Goal: Task Accomplishment & Management: Manage account settings

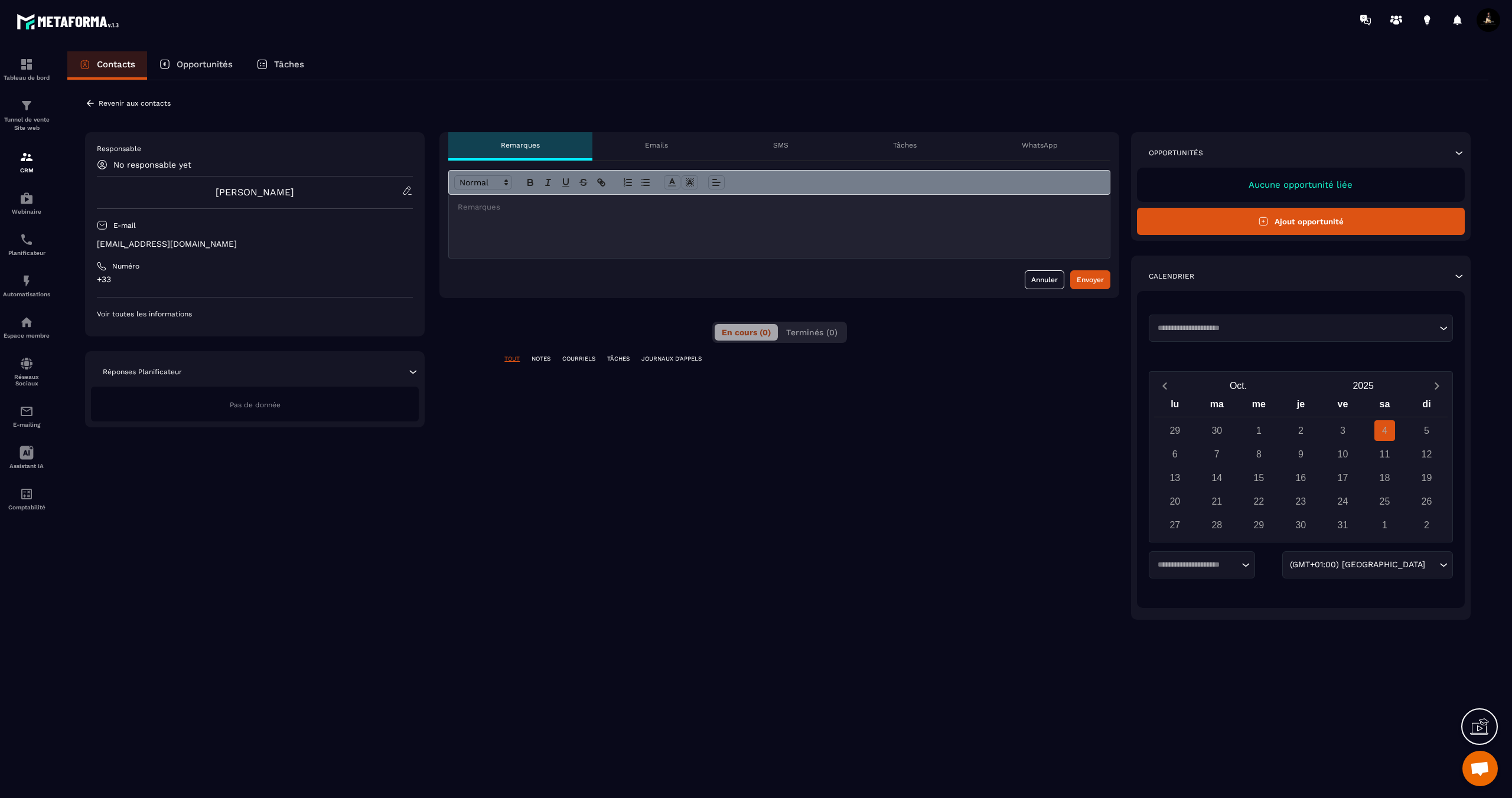
scroll to position [471, 0]
click at [87, 104] on icon at bounding box center [90, 104] width 11 height 11
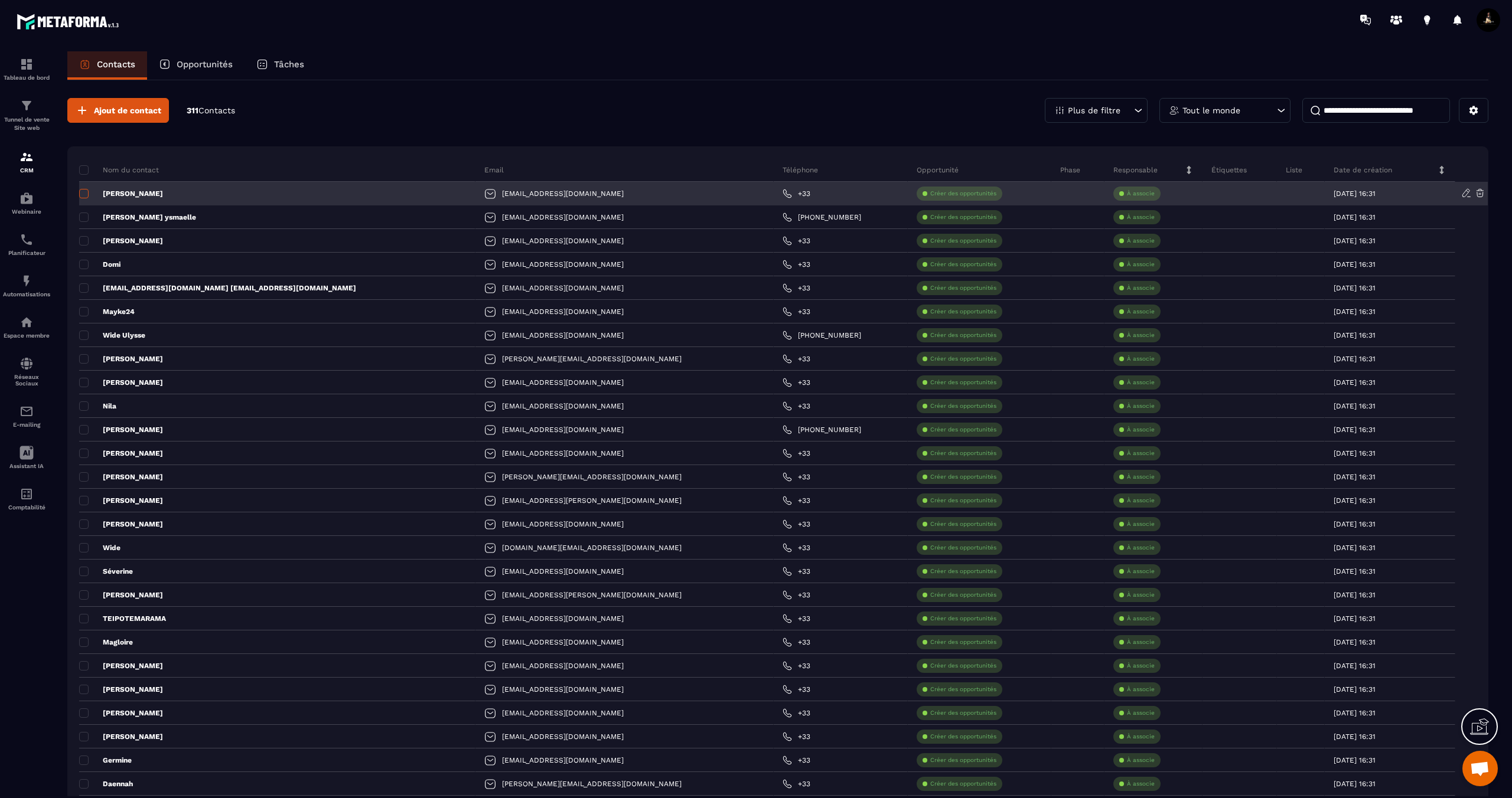
click at [84, 194] on span at bounding box center [84, 194] width 9 height 9
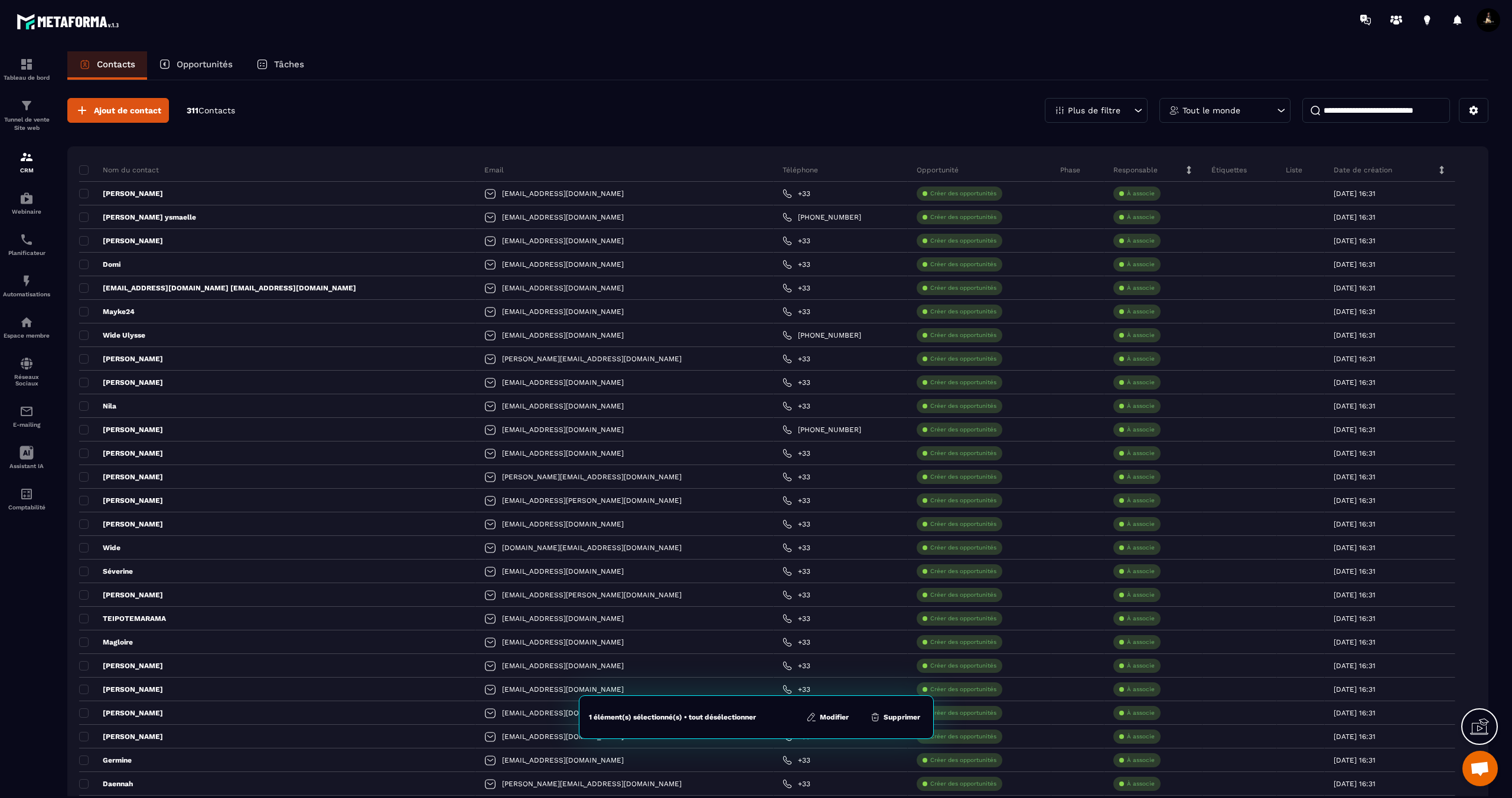
click at [813, 719] on icon at bounding box center [811, 717] width 11 height 11
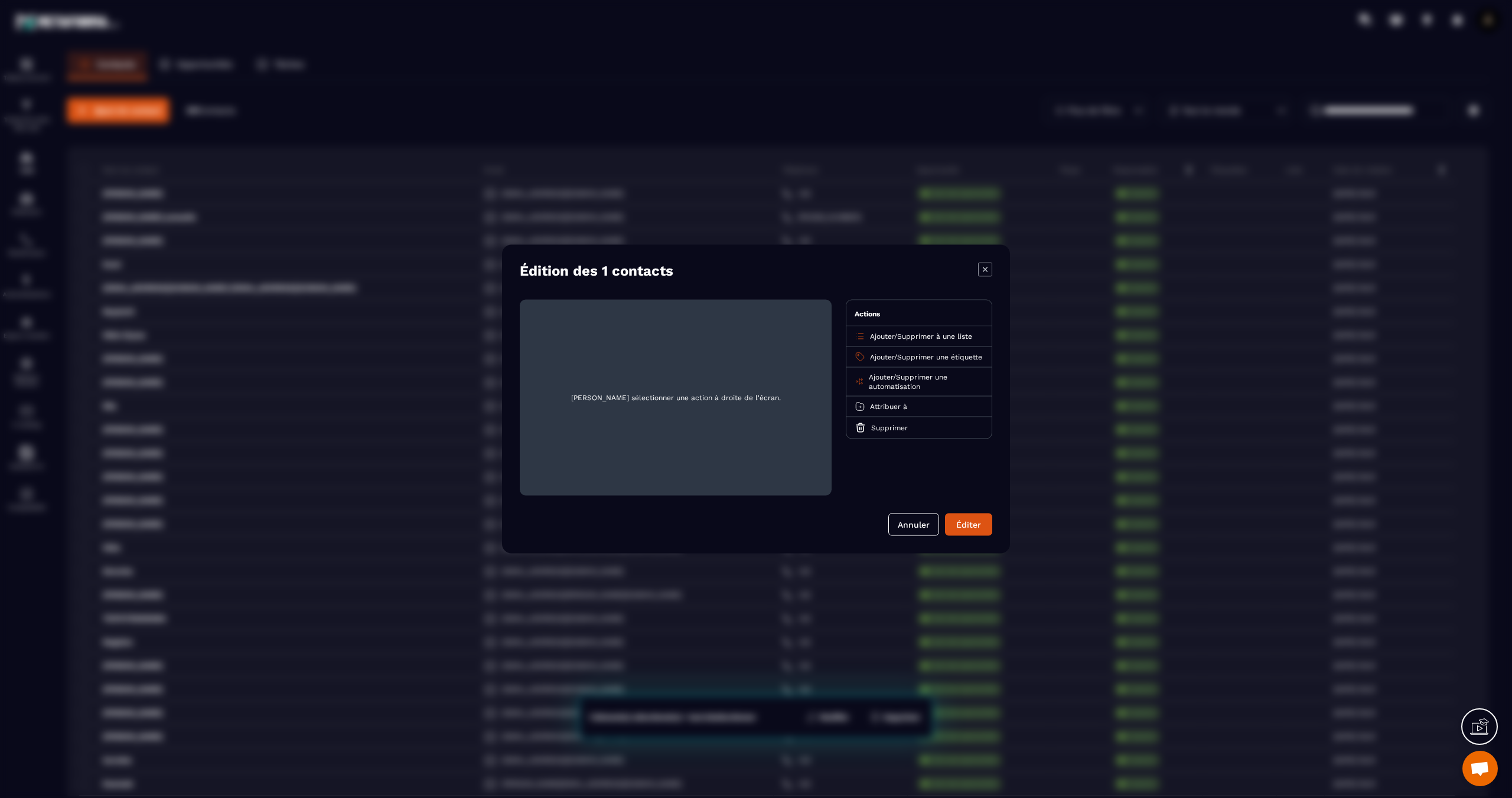
click at [899, 337] on p "Ajouter / Supprimer à une liste" at bounding box center [921, 337] width 102 height 9
click at [858, 337] on icon "Modal window" at bounding box center [860, 337] width 11 height 11
click at [878, 337] on span "Ajouter" at bounding box center [882, 337] width 24 height 8
click at [892, 383] on p "General" at bounding box center [918, 382] width 104 height 12
click at [967, 529] on button "Éditer" at bounding box center [968, 524] width 47 height 22
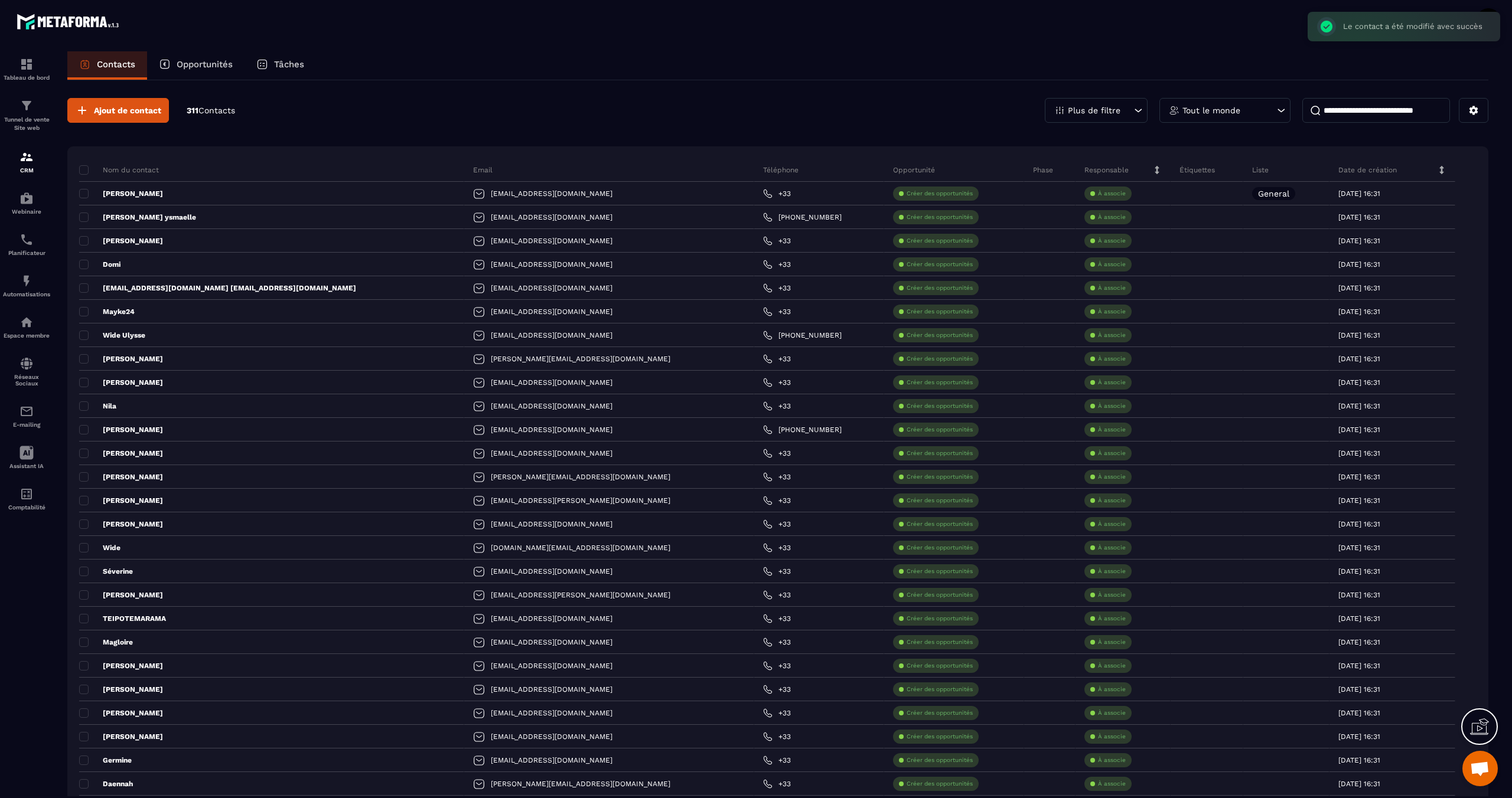
click at [1201, 118] on div "Tout le monde" at bounding box center [1224, 110] width 131 height 25
click at [1143, 117] on div "Plus de filtre" at bounding box center [1096, 110] width 103 height 25
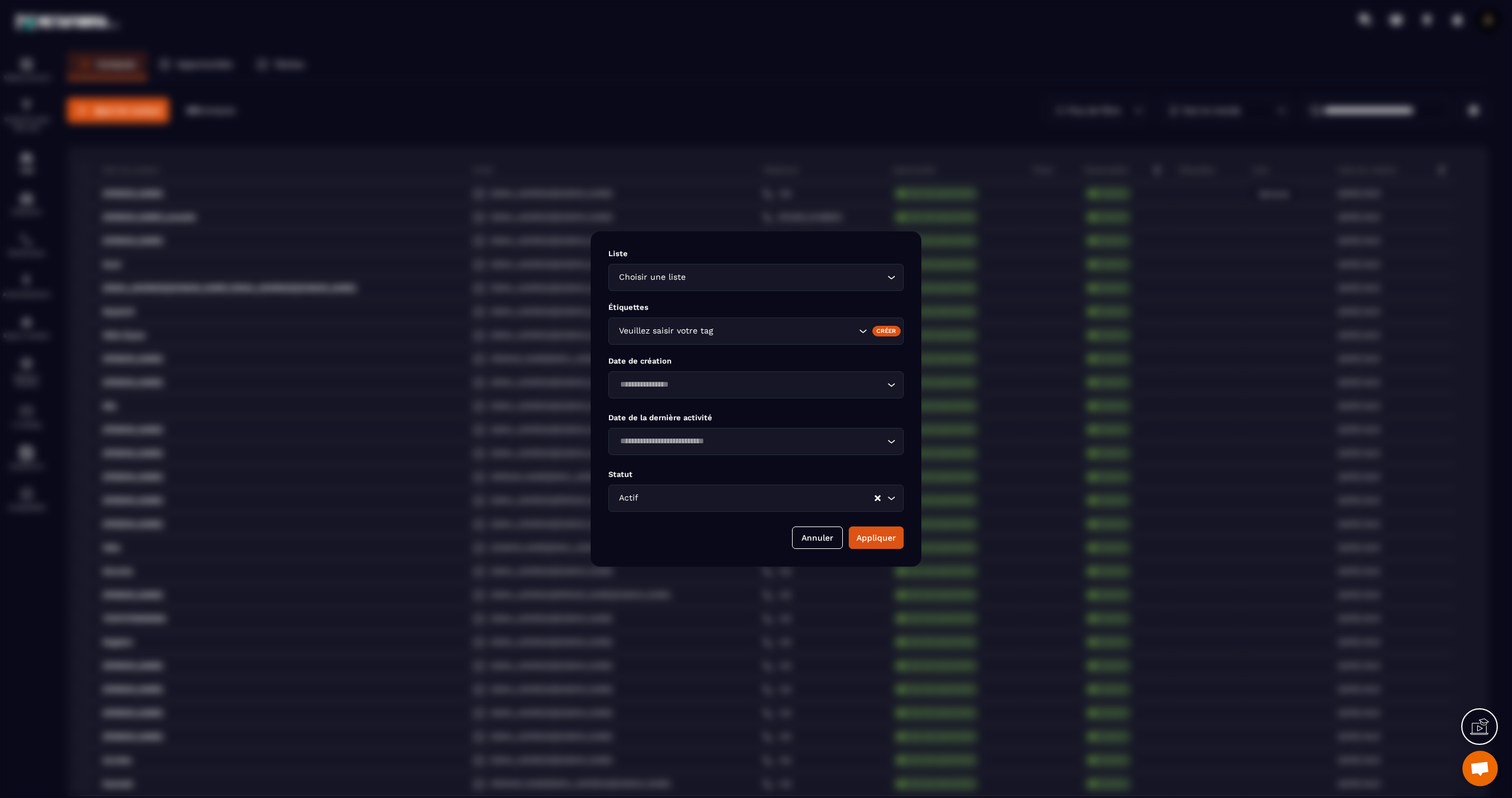
click at [737, 278] on input "Search for option" at bounding box center [785, 277] width 196 height 13
click at [708, 310] on p "General" at bounding box center [756, 305] width 270 height 12
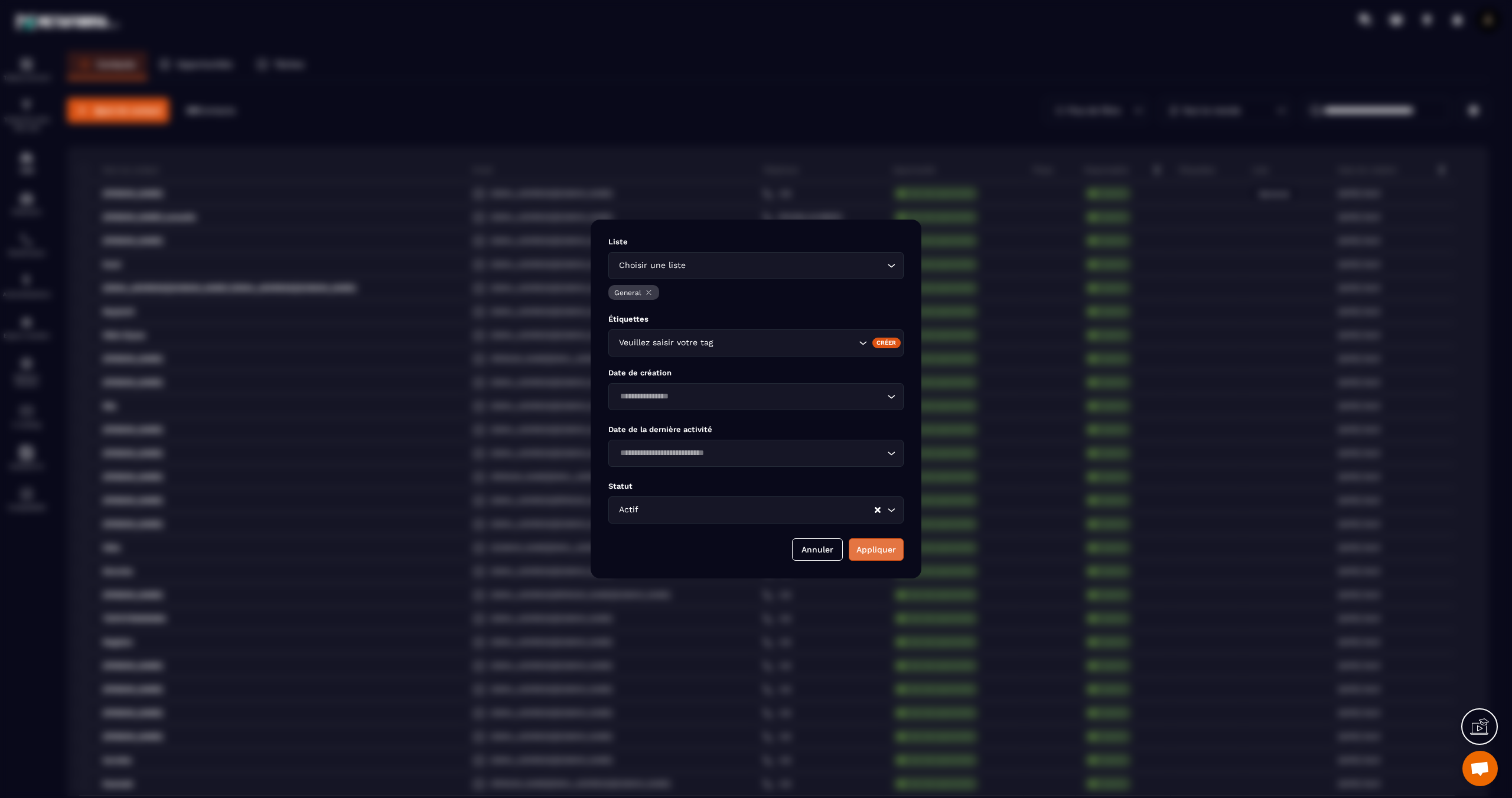
click at [876, 545] on button "Appliquer" at bounding box center [876, 549] width 55 height 22
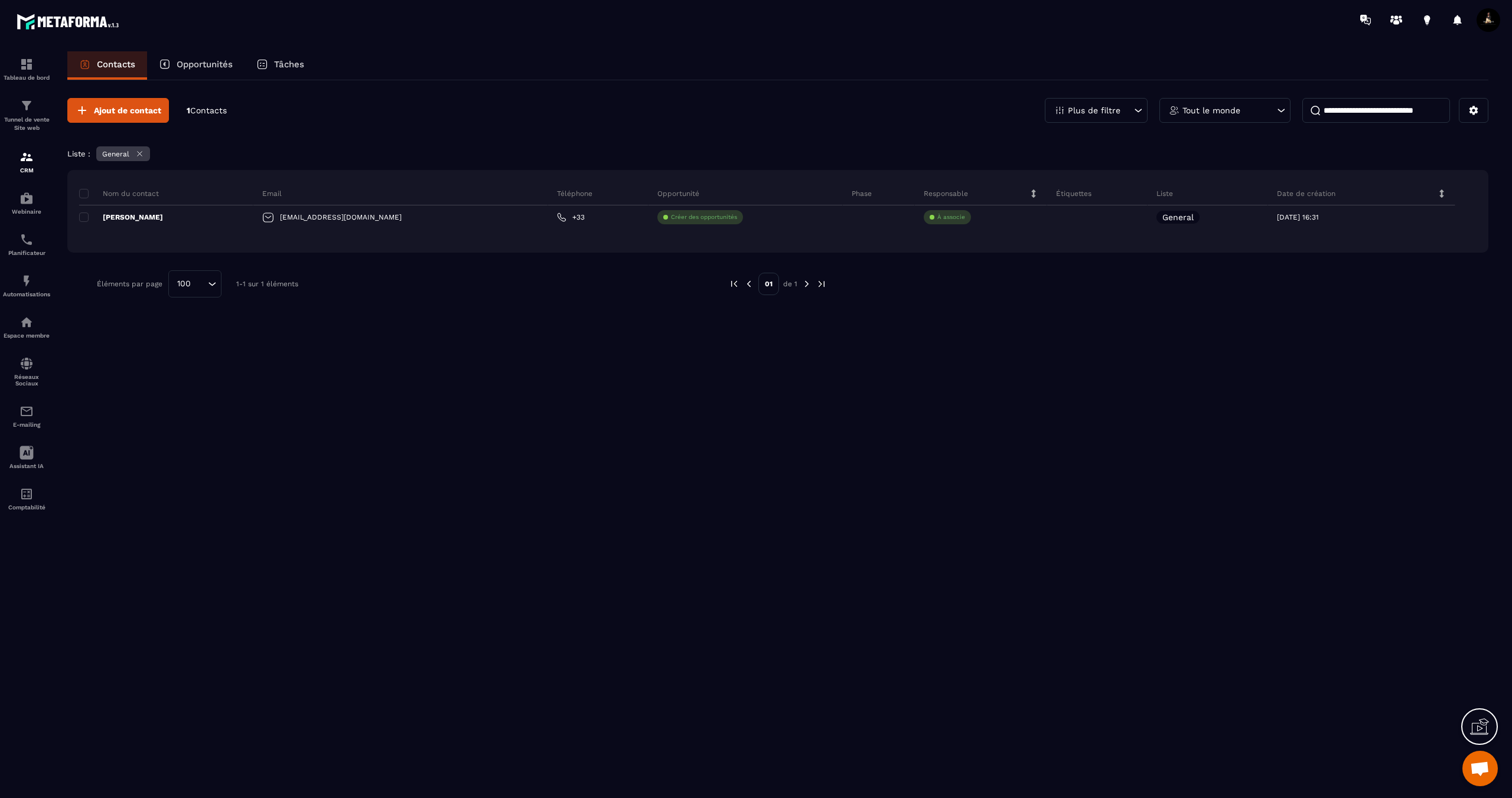
click at [136, 153] on icon at bounding box center [140, 153] width 9 height 9
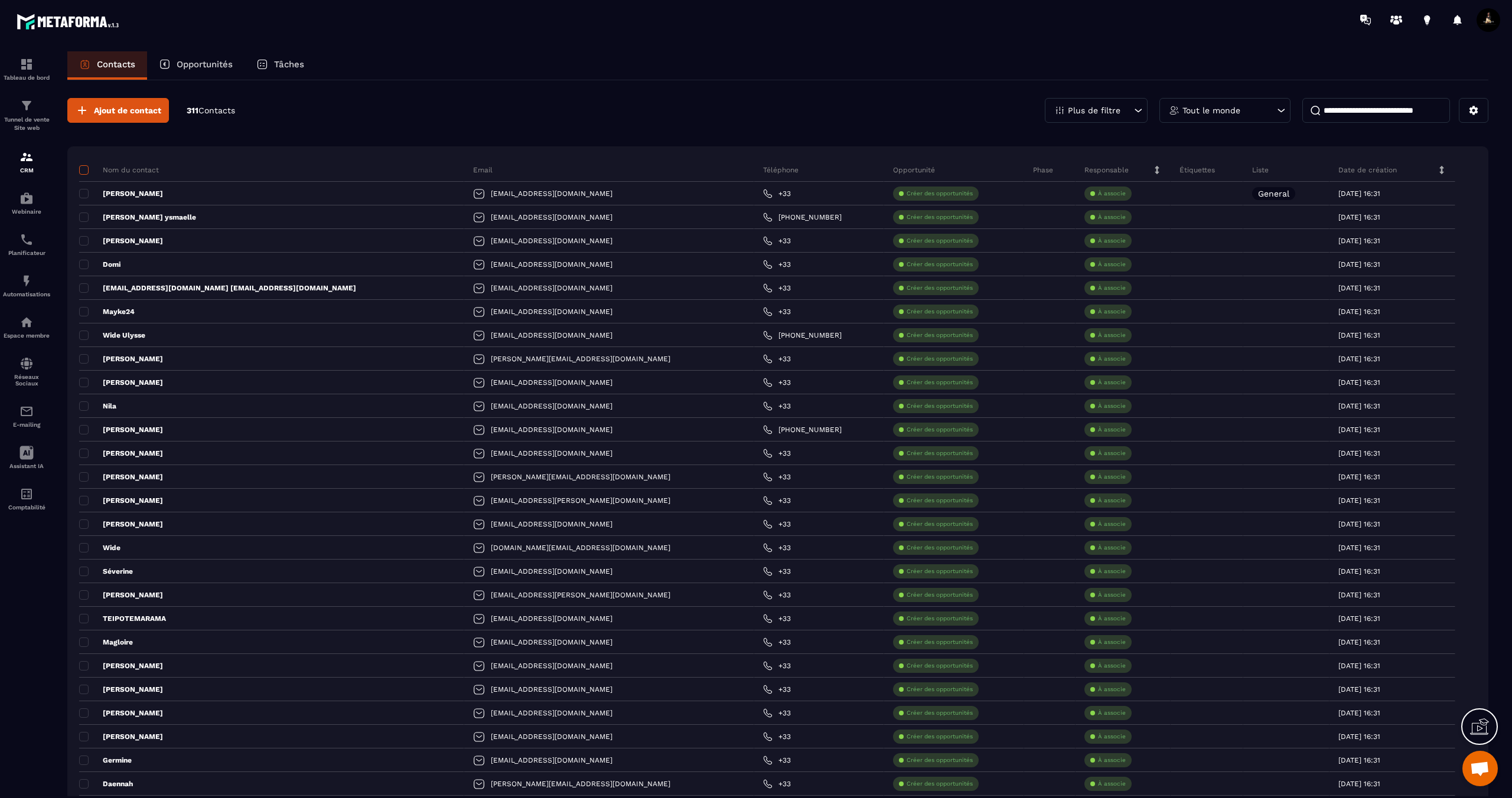
click at [84, 174] on span at bounding box center [84, 170] width 9 height 9
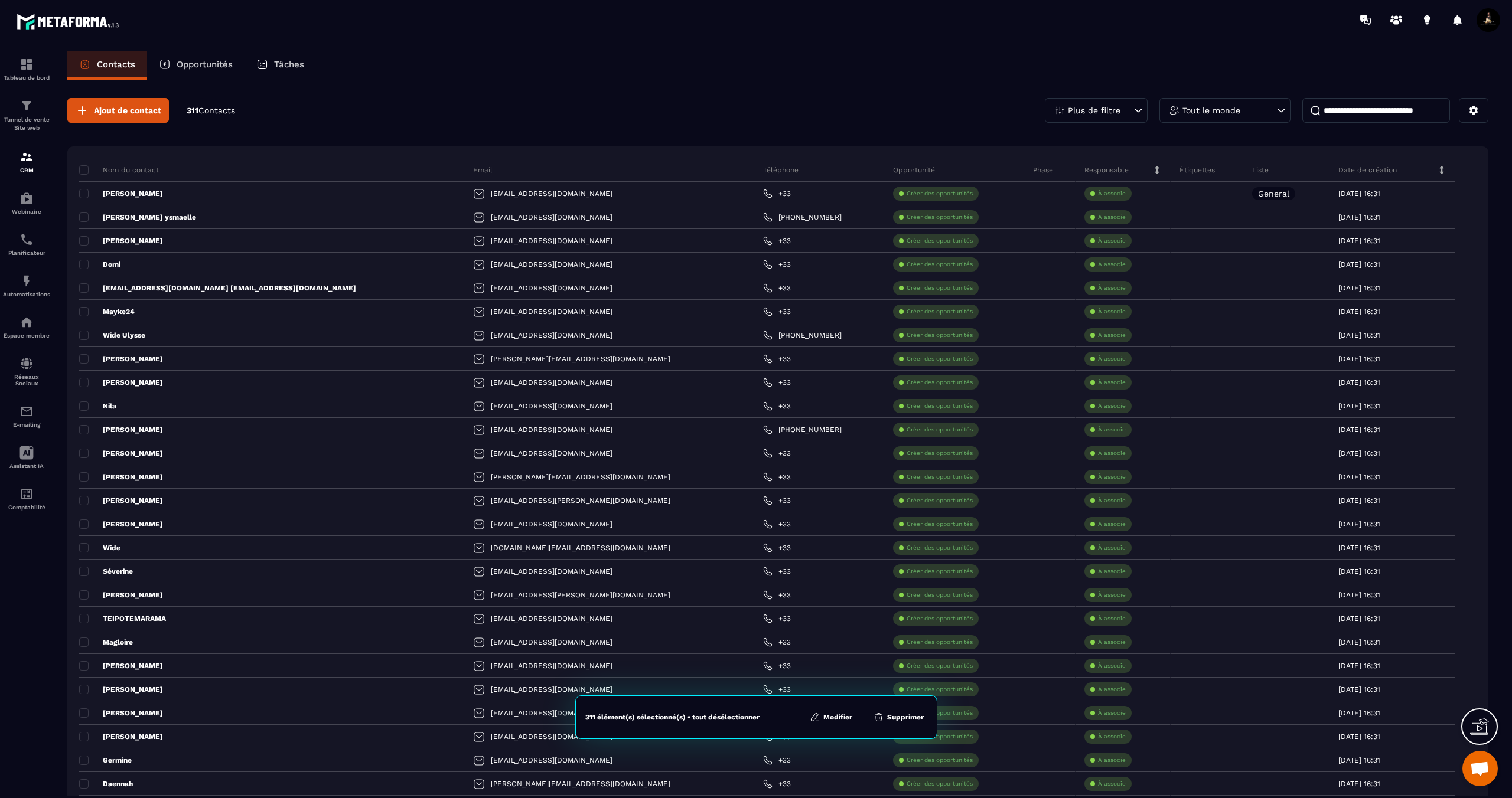
click at [821, 718] on button "Modifier" at bounding box center [830, 717] width 49 height 12
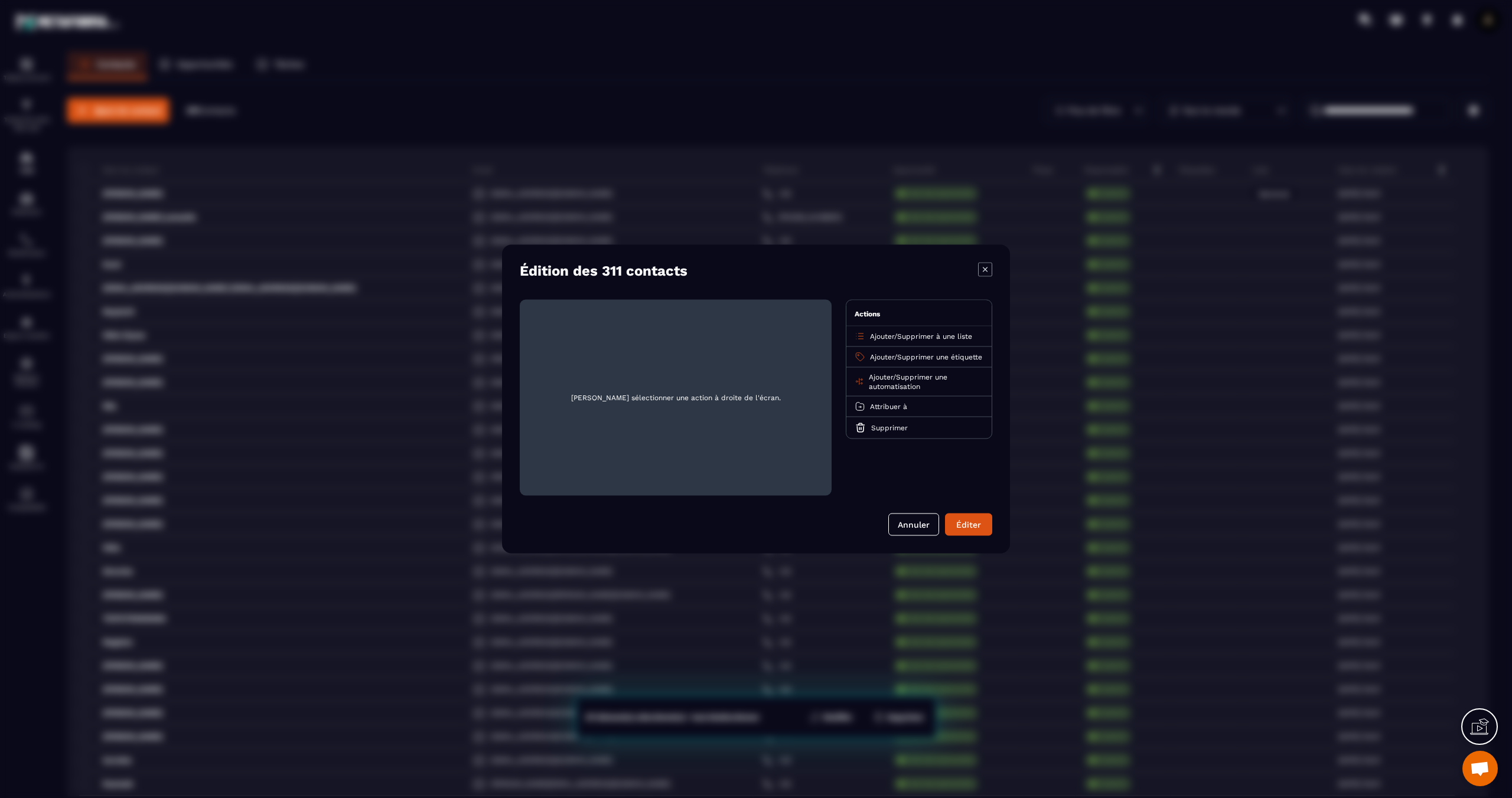
click at [876, 340] on span "Ajouter" at bounding box center [882, 337] width 24 height 8
click at [903, 381] on p "General" at bounding box center [918, 382] width 104 height 12
click at [976, 528] on button "Éditer" at bounding box center [968, 524] width 47 height 22
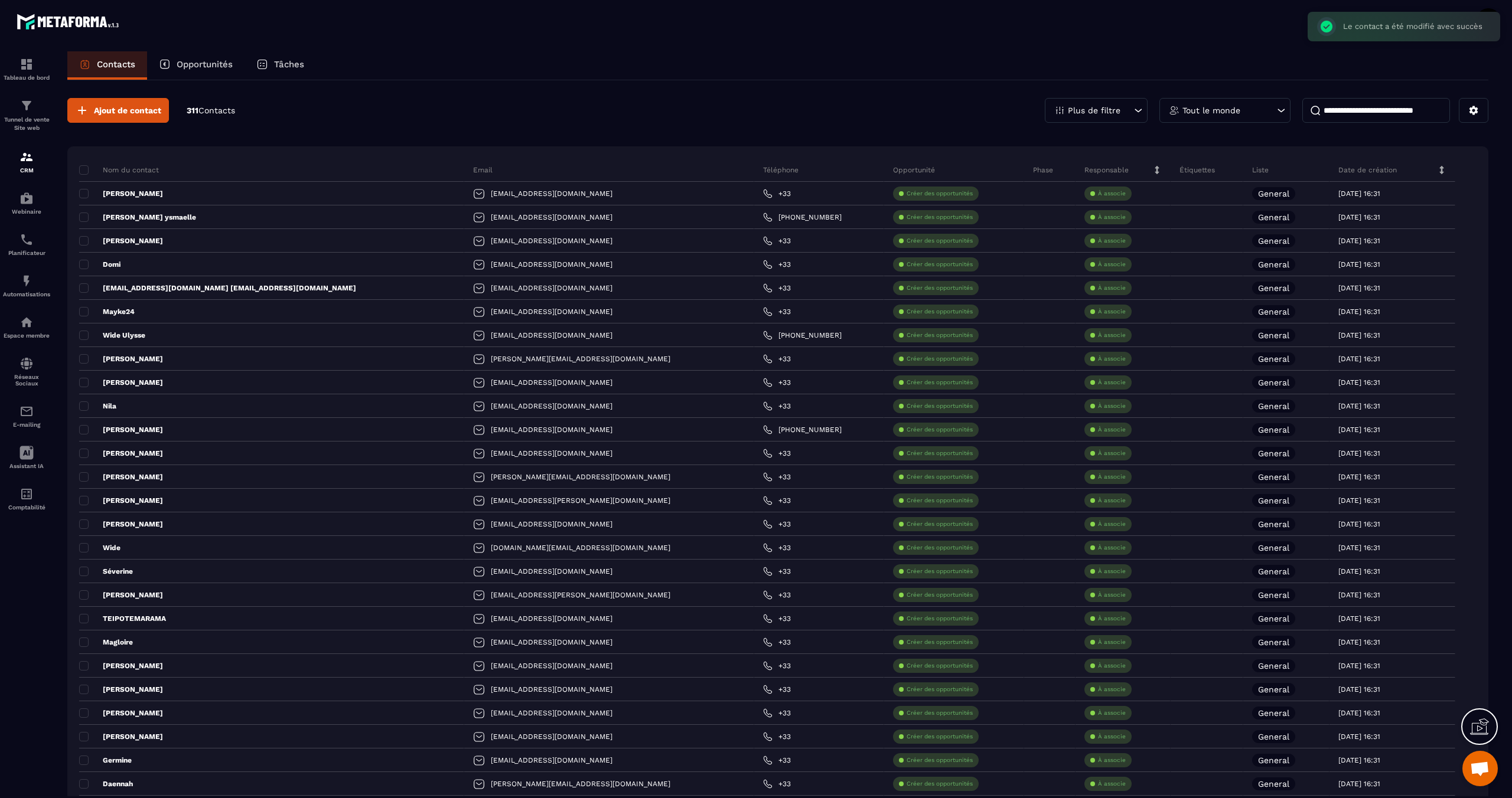
click at [1108, 116] on div "Plus de filtre" at bounding box center [1096, 110] width 103 height 25
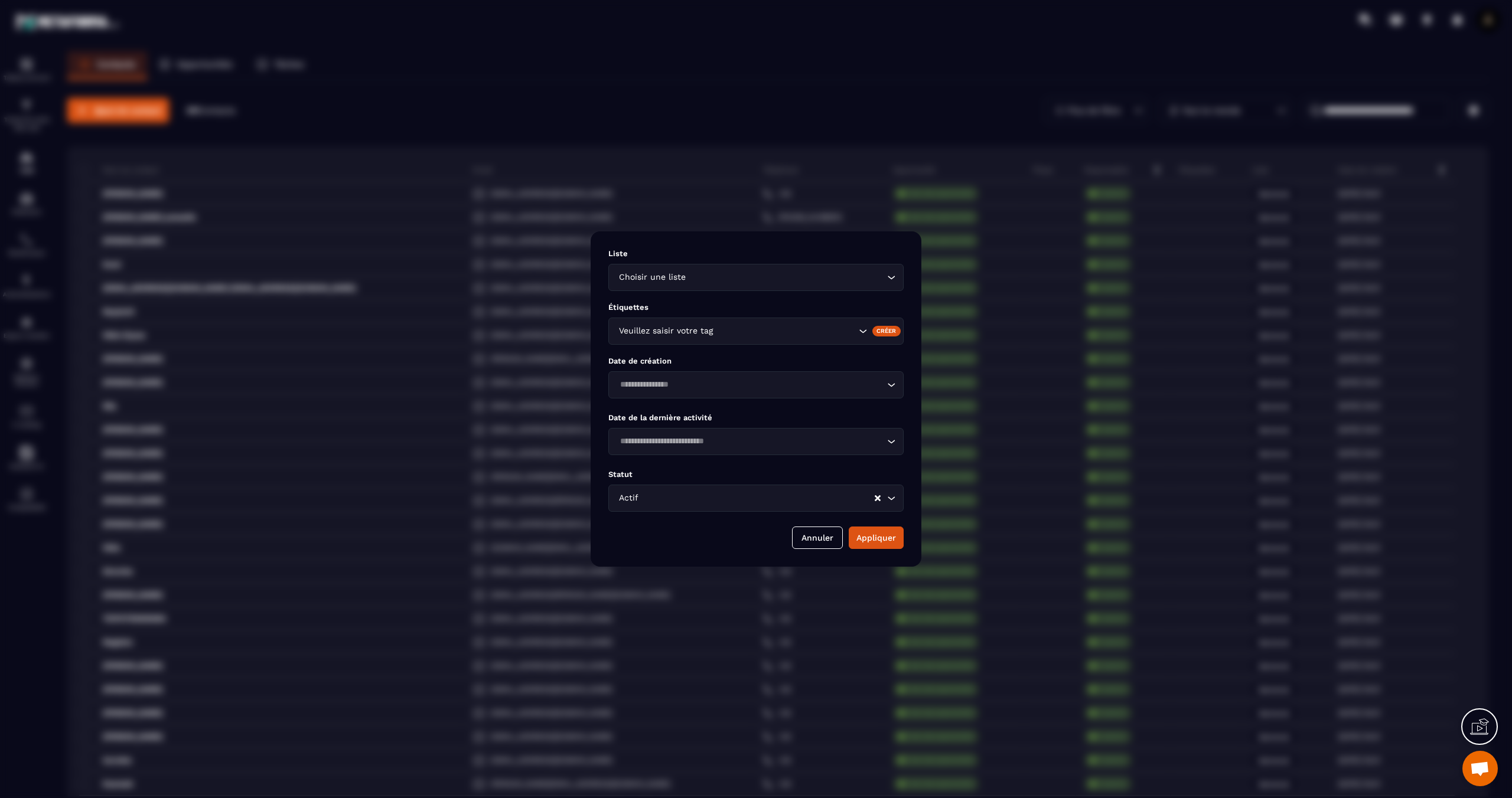
click at [654, 284] on div "Choisir une liste Loading..." at bounding box center [756, 277] width 295 height 27
click at [666, 312] on li "General" at bounding box center [756, 305] width 294 height 24
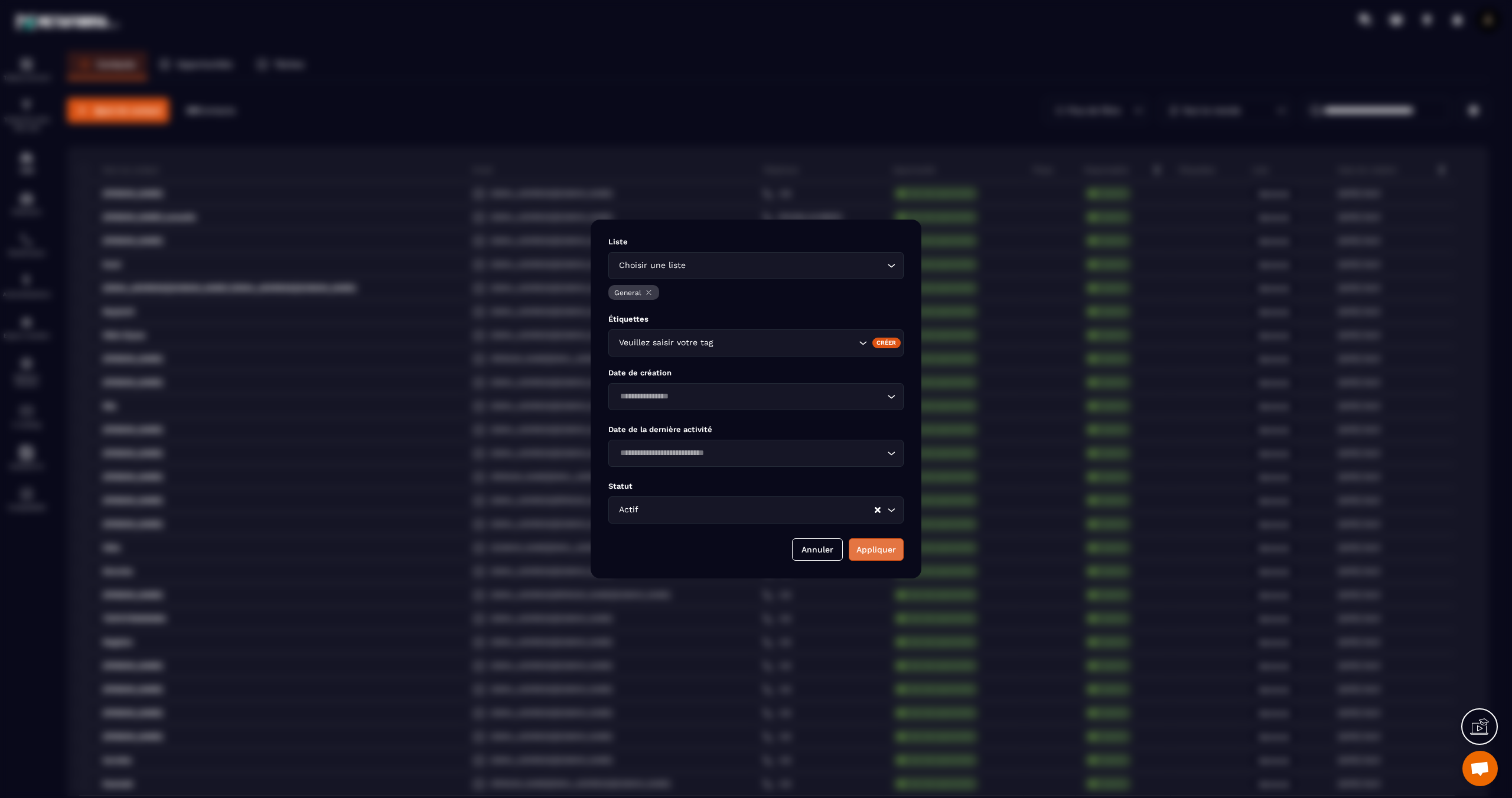
click at [884, 557] on button "Appliquer" at bounding box center [876, 549] width 55 height 22
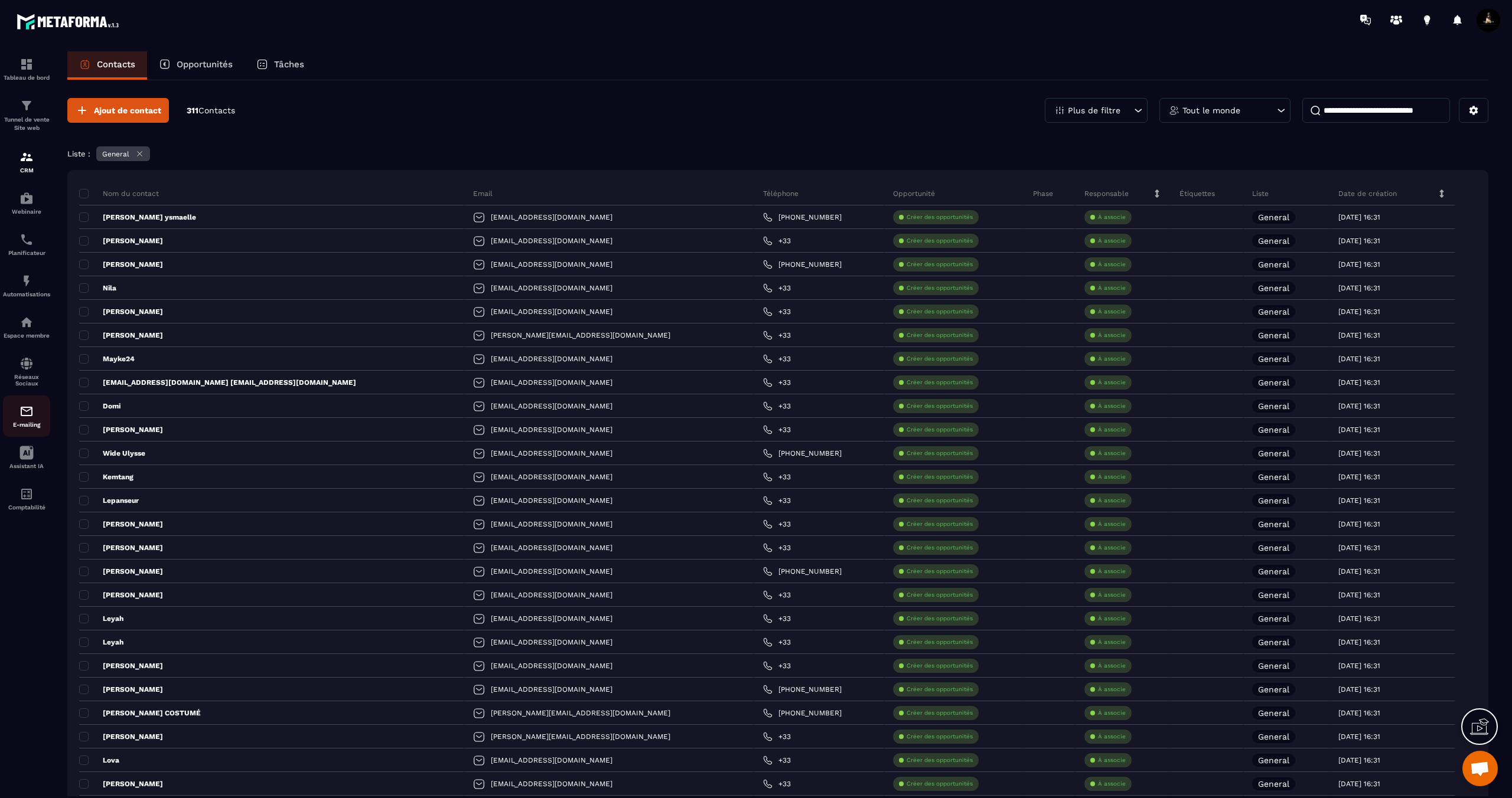
click at [22, 428] on p "E-mailing" at bounding box center [26, 425] width 47 height 7
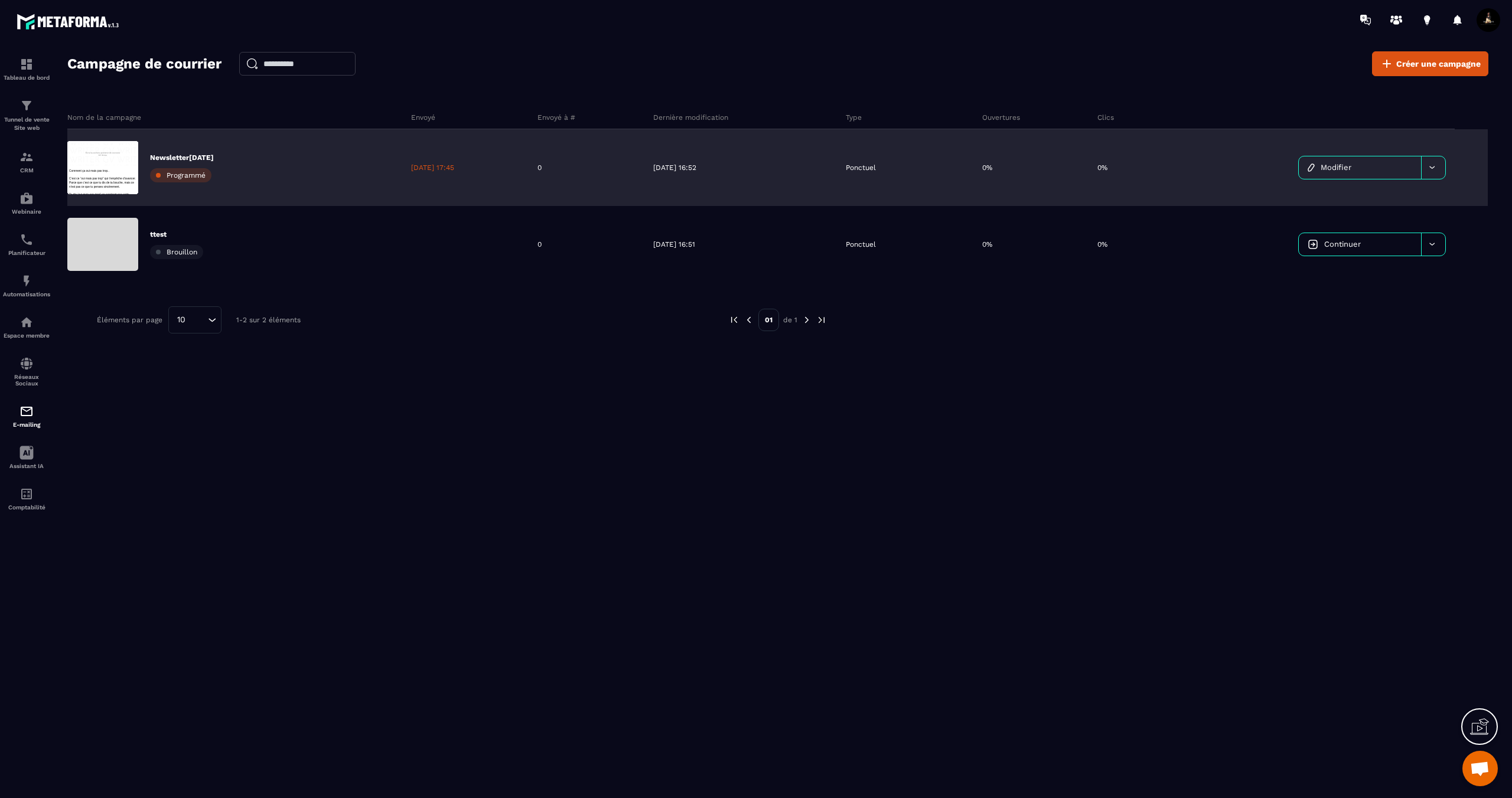
click at [204, 156] on p "Newsletter[DATE]" at bounding box center [182, 158] width 64 height 9
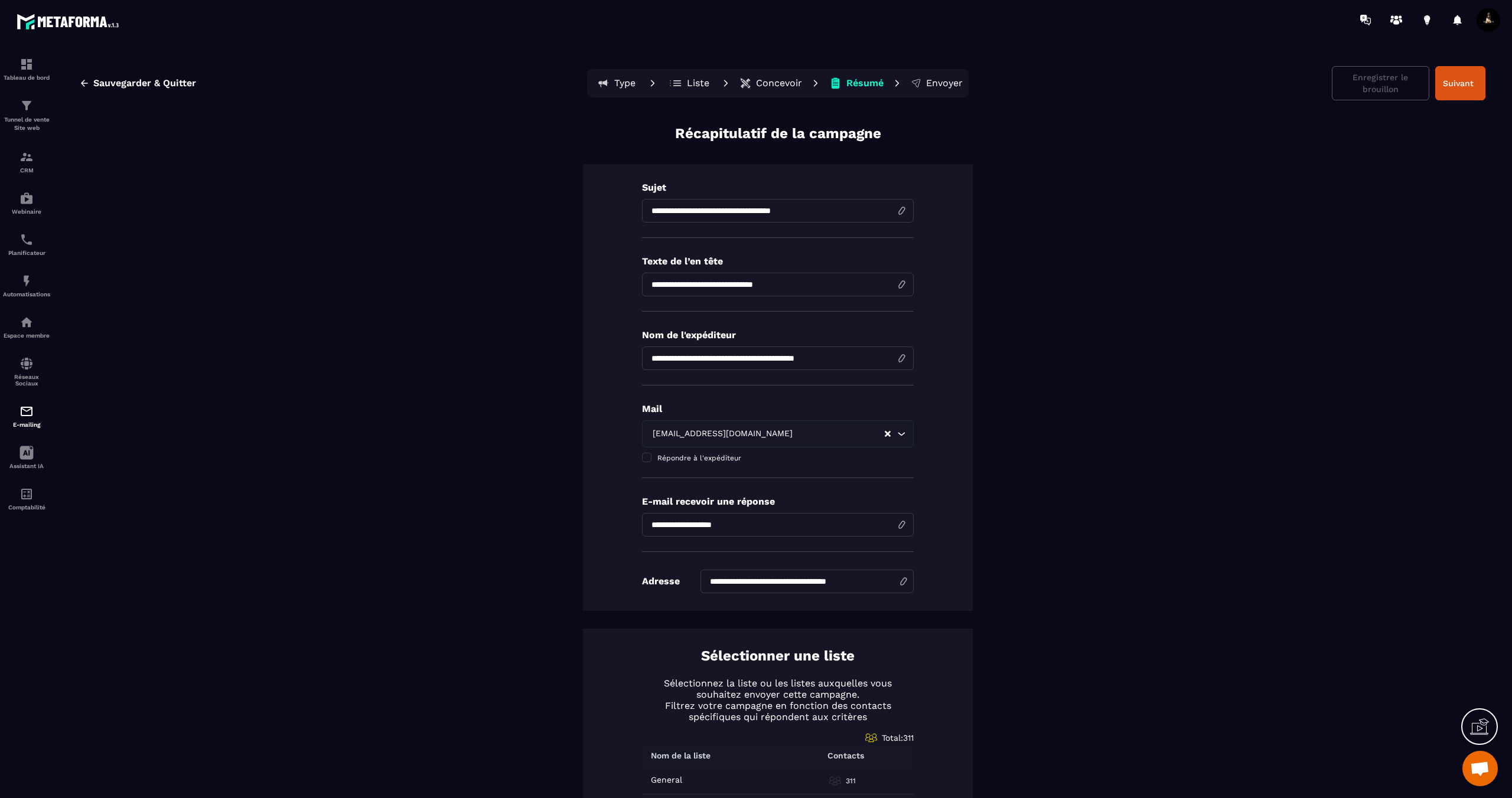
click at [692, 84] on p "Liste" at bounding box center [697, 83] width 22 height 12
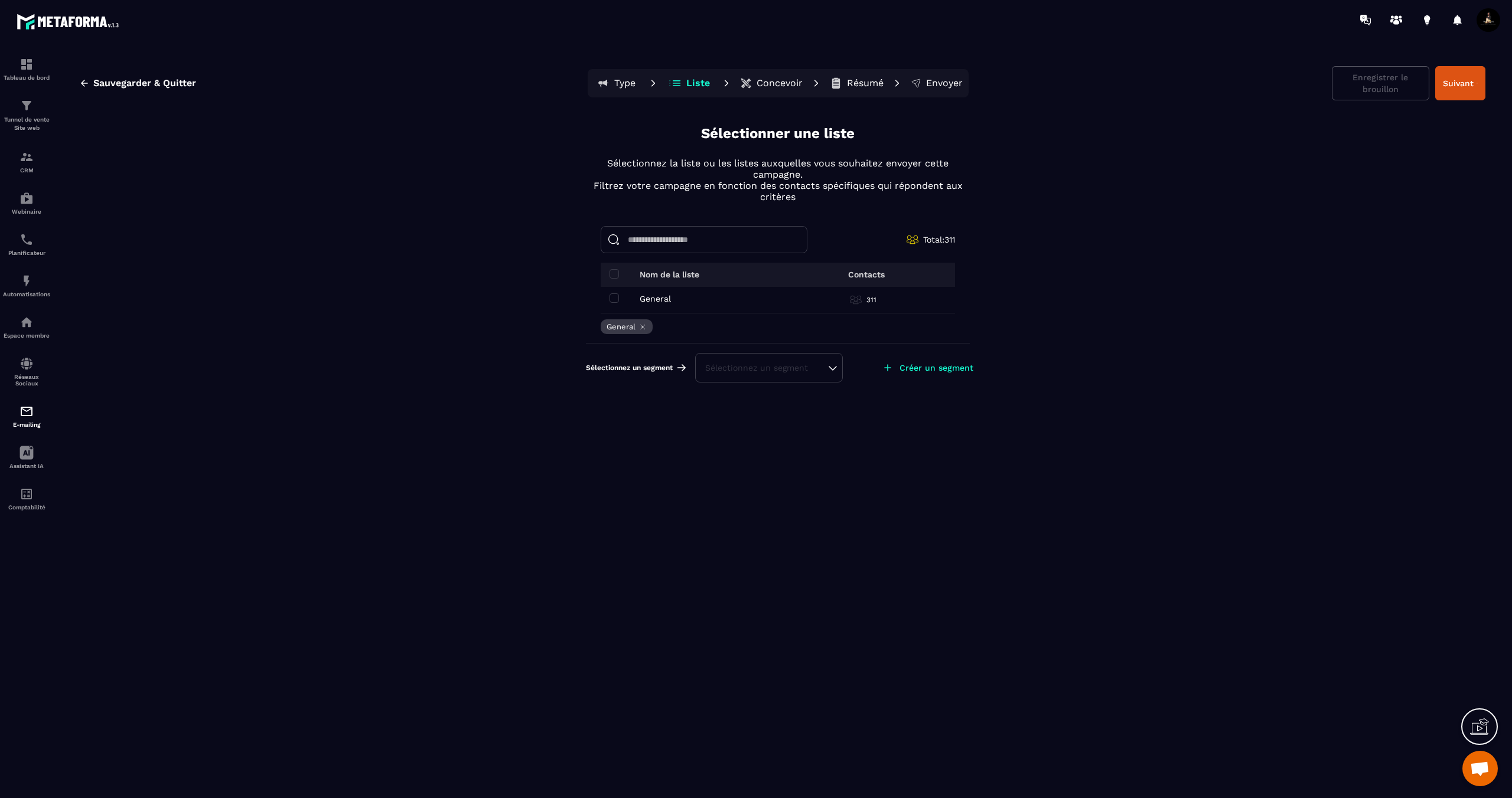
click at [771, 82] on p "Concevoir" at bounding box center [779, 83] width 46 height 12
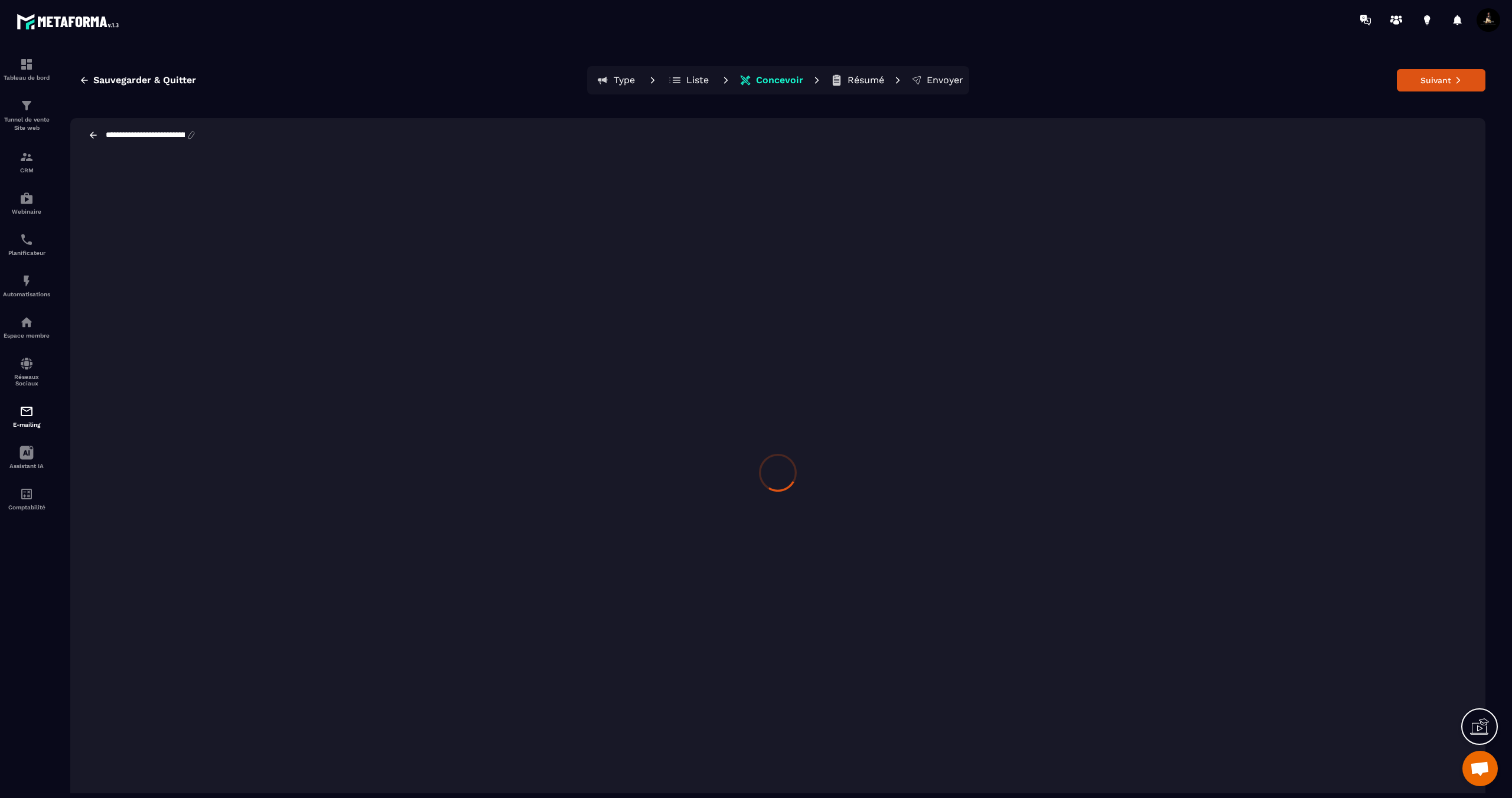
click at [860, 81] on p "Résumé" at bounding box center [865, 80] width 37 height 12
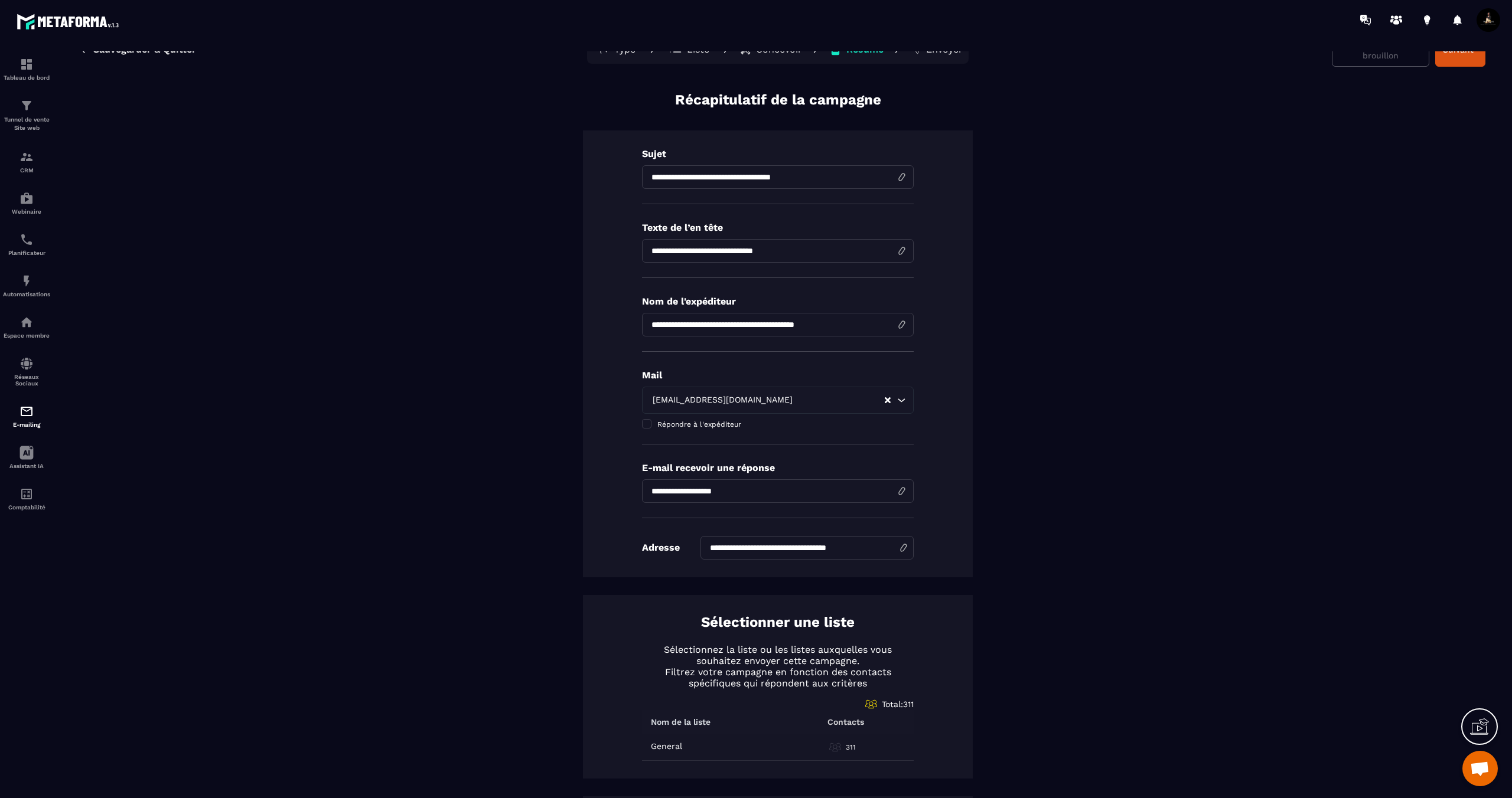
scroll to position [28, 0]
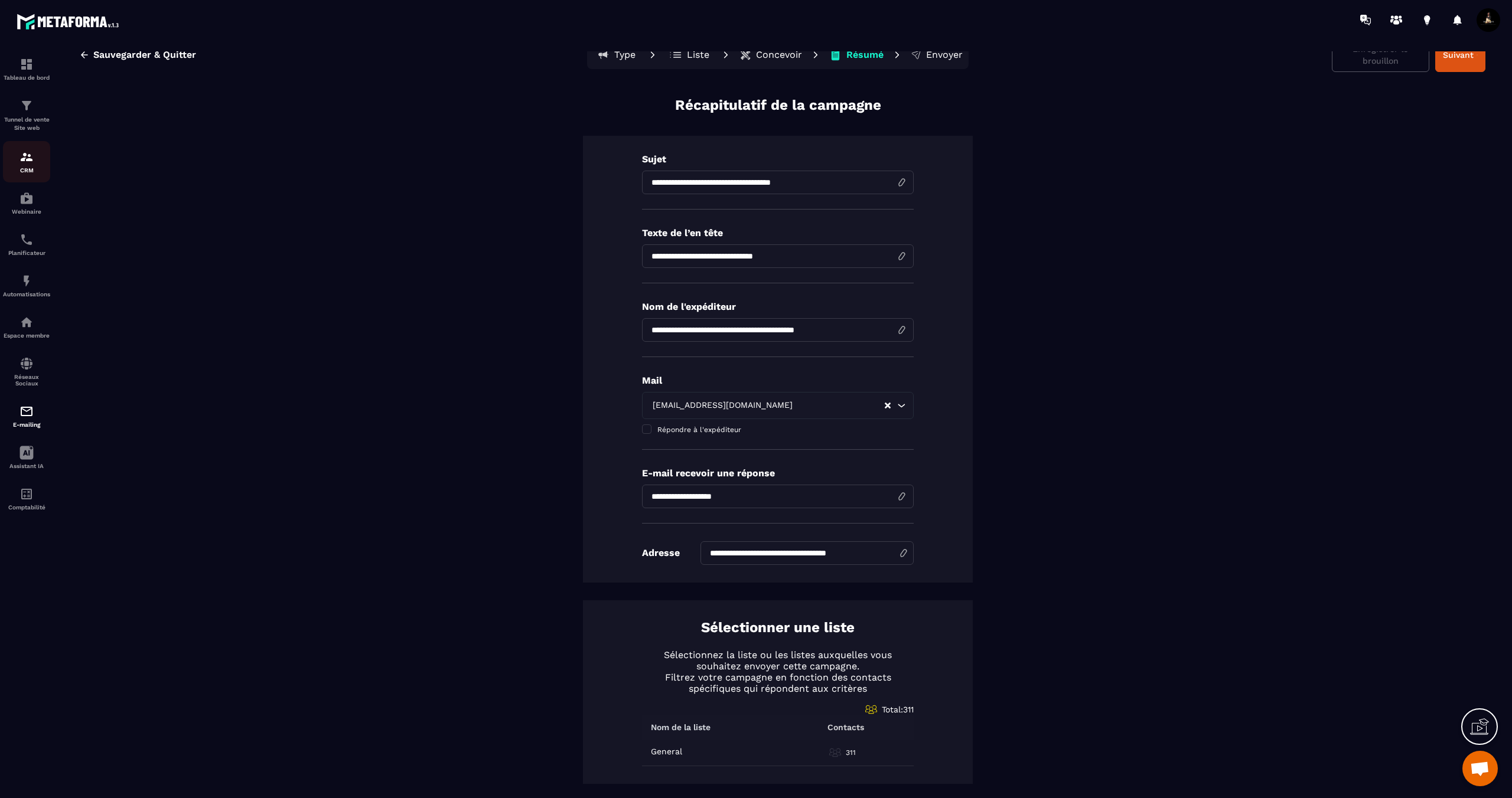
click at [37, 161] on div "CRM" at bounding box center [26, 161] width 47 height 24
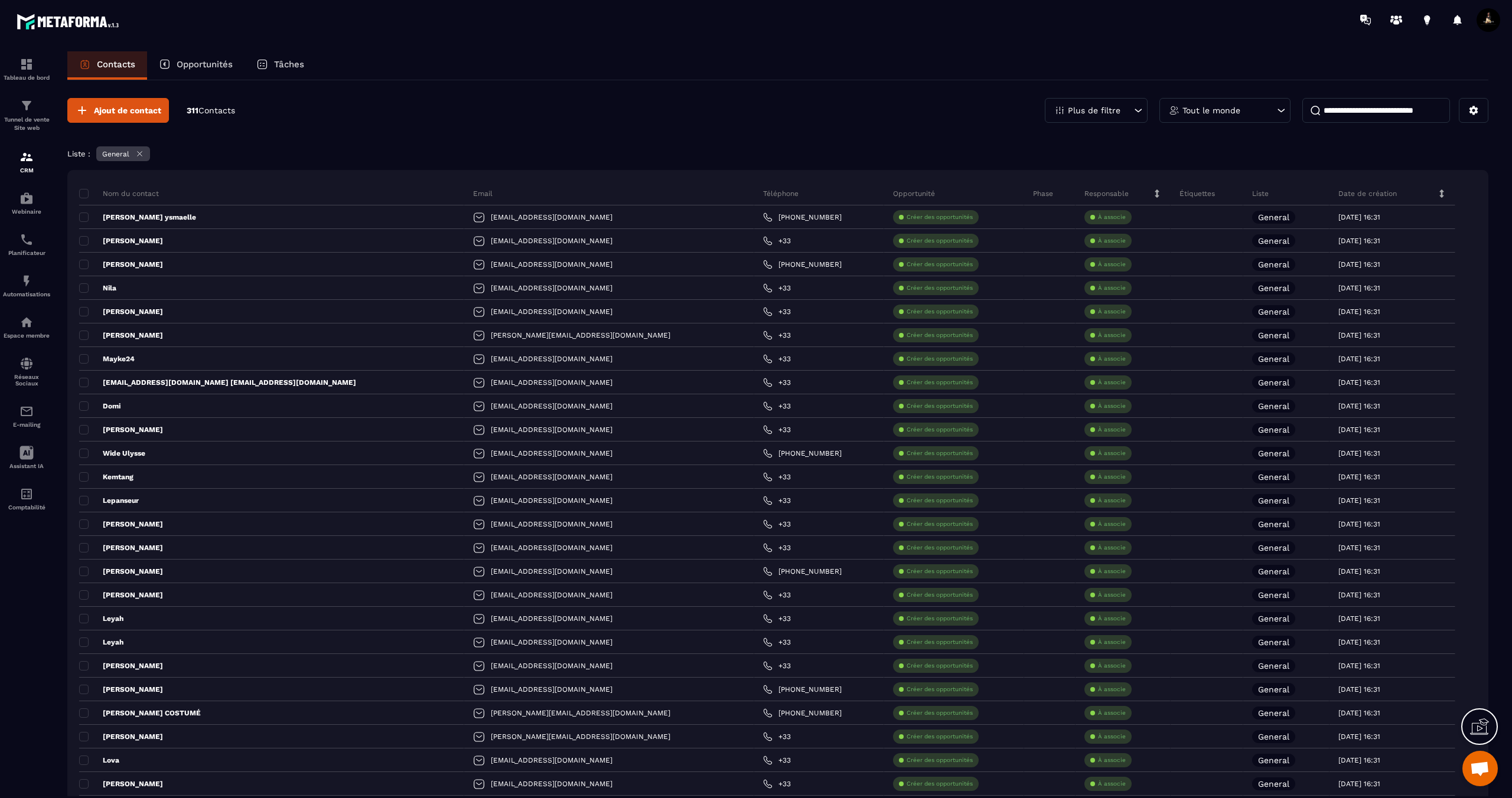
click at [526, 79] on div "Contacts Opportunités Tâches" at bounding box center [777, 66] width 1421 height 28
